Goal: Information Seeking & Learning: Learn about a topic

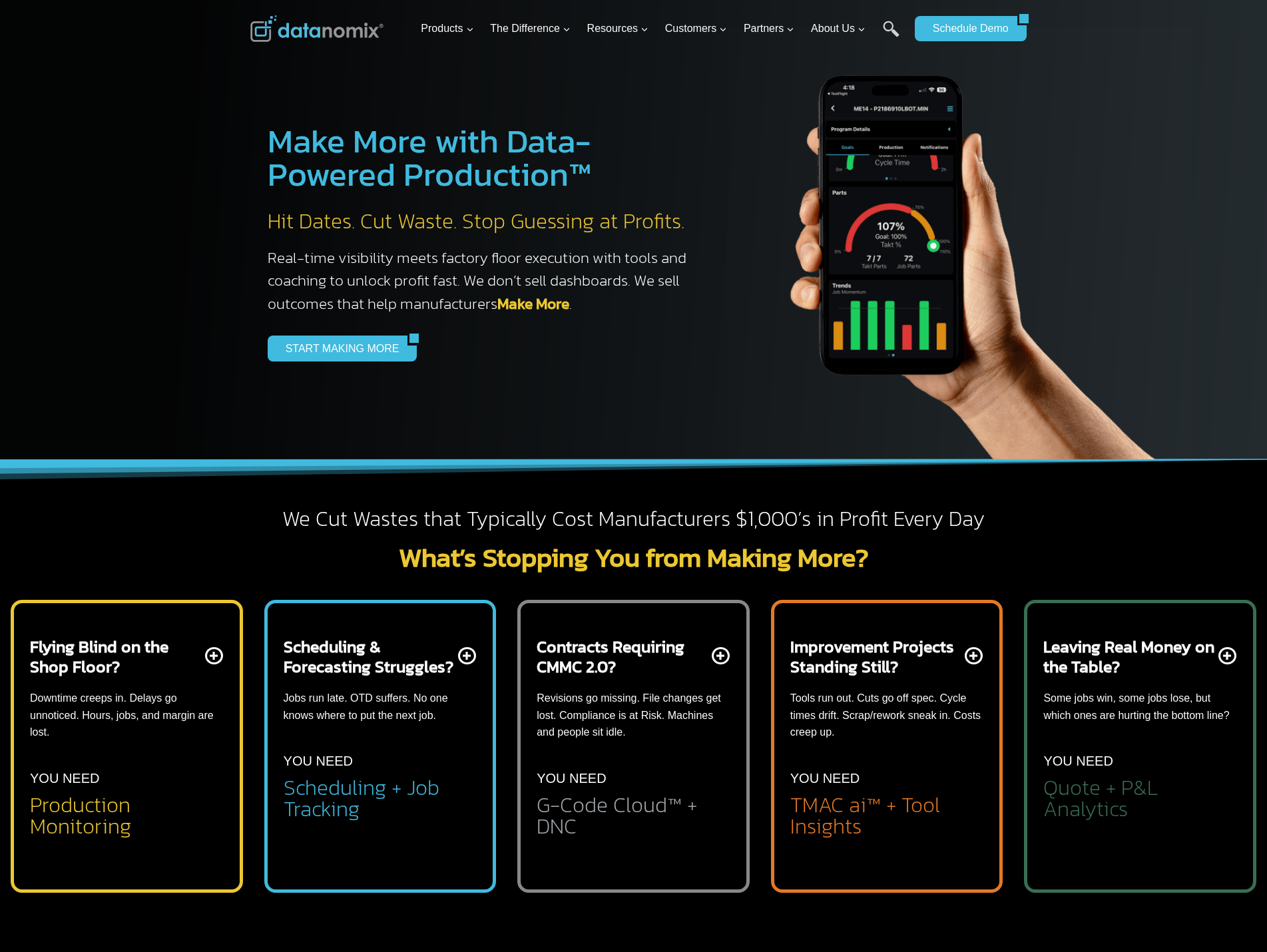
click at [823, 35] on div "This website uses cookies to improve your browsing experience. By using our sit…" at bounding box center [634, 79] width 423 height 117
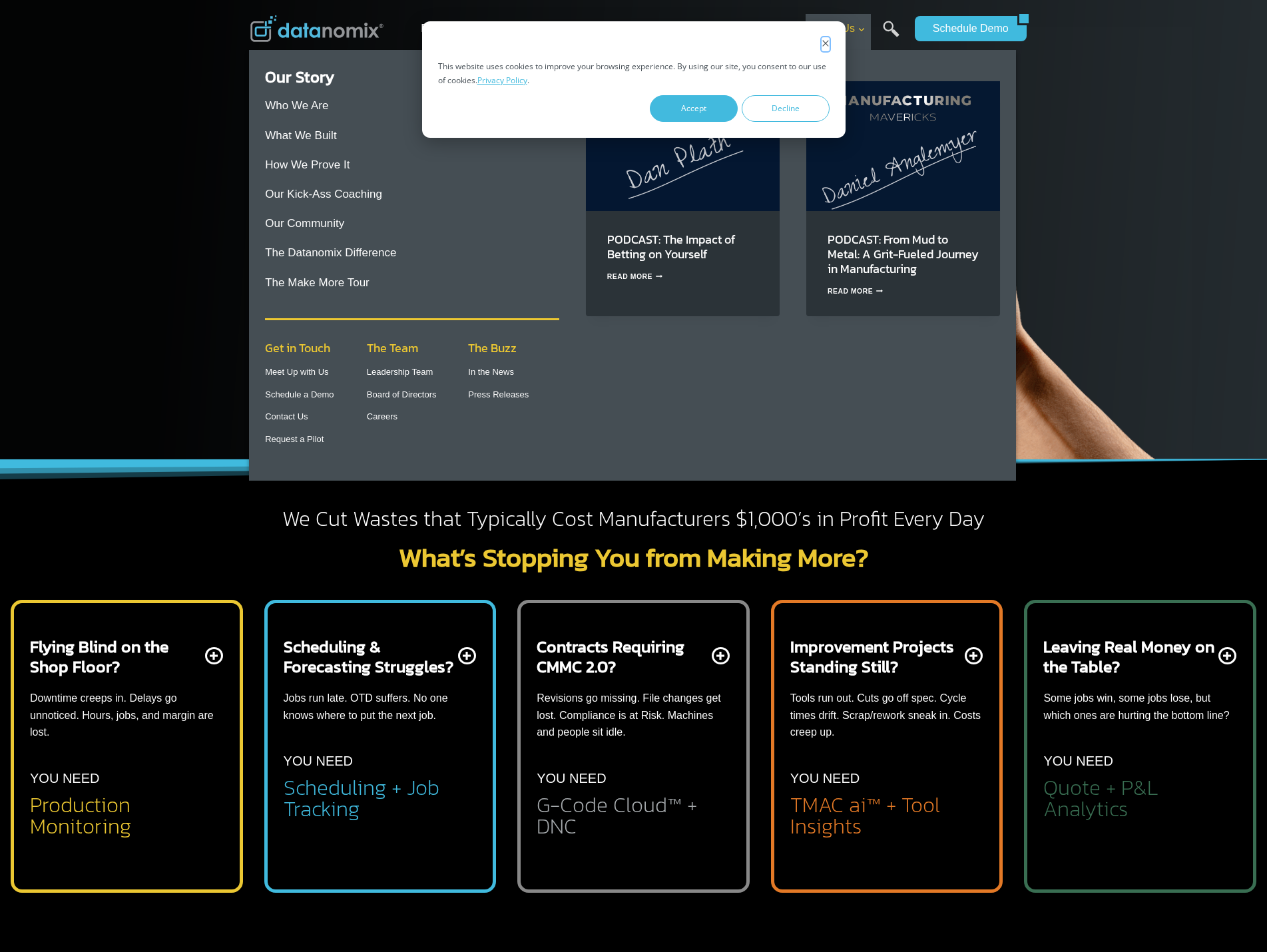
click at [822, 39] on icon "Dismiss cookie banner" at bounding box center [825, 43] width 8 height 8
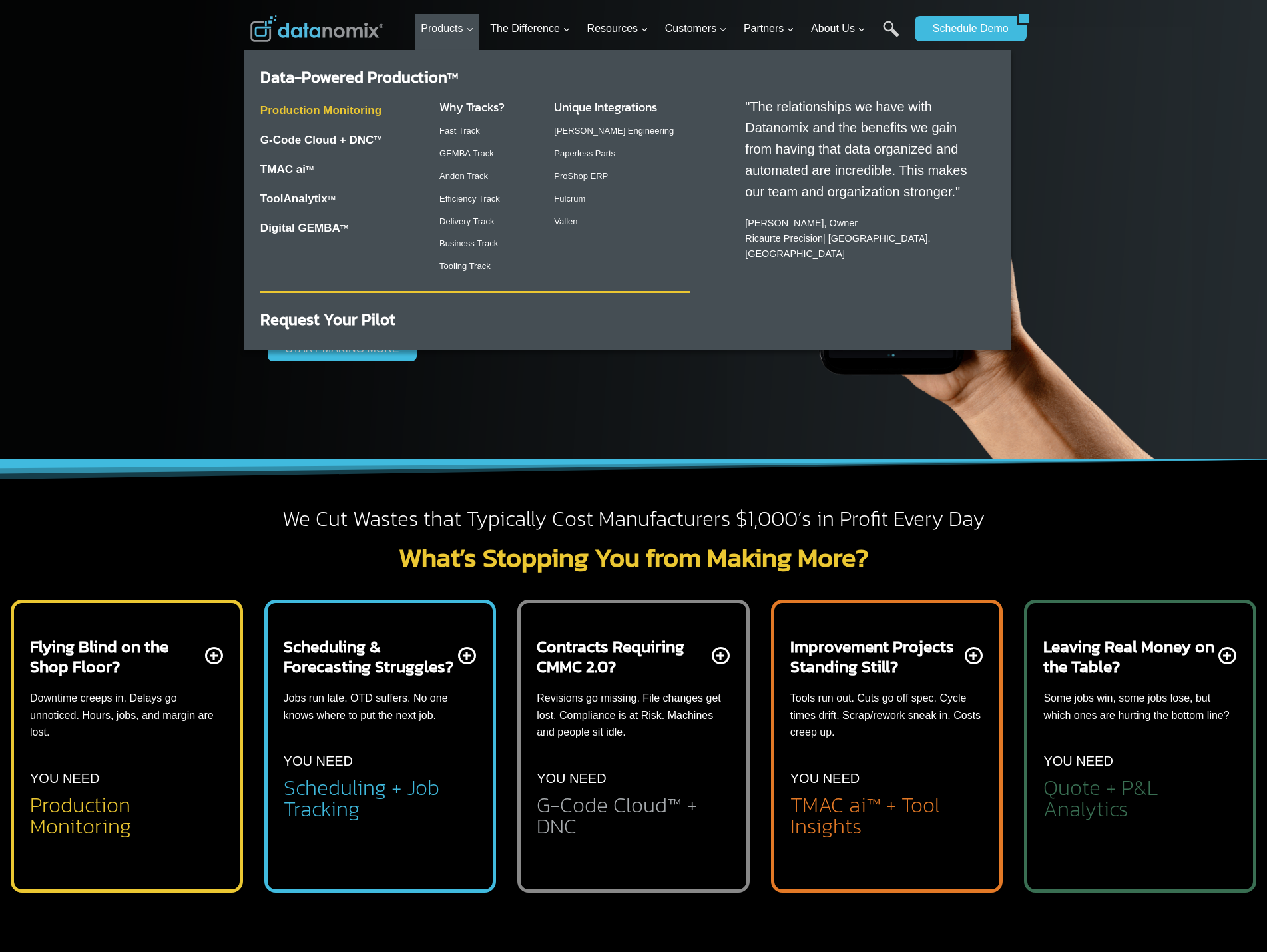
click at [302, 104] on link "Production Monitoring" at bounding box center [321, 110] width 121 height 13
